Goal: Task Accomplishment & Management: Manage account settings

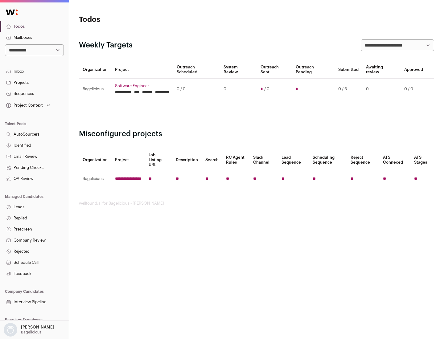
click at [34, 82] on link "Projects" at bounding box center [34, 82] width 69 height 11
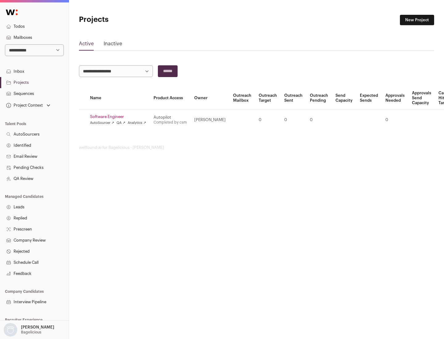
click at [120, 117] on link "Software Engineer" at bounding box center [118, 116] width 56 height 5
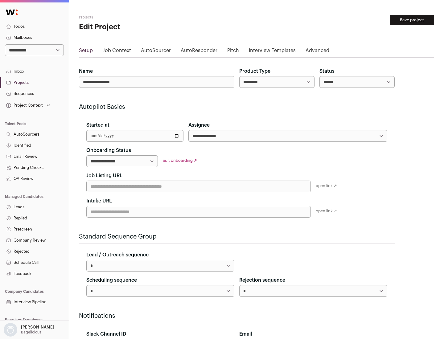
click at [412, 20] on button "Save project" at bounding box center [411, 20] width 44 height 10
